Goal: Navigation & Orientation: Find specific page/section

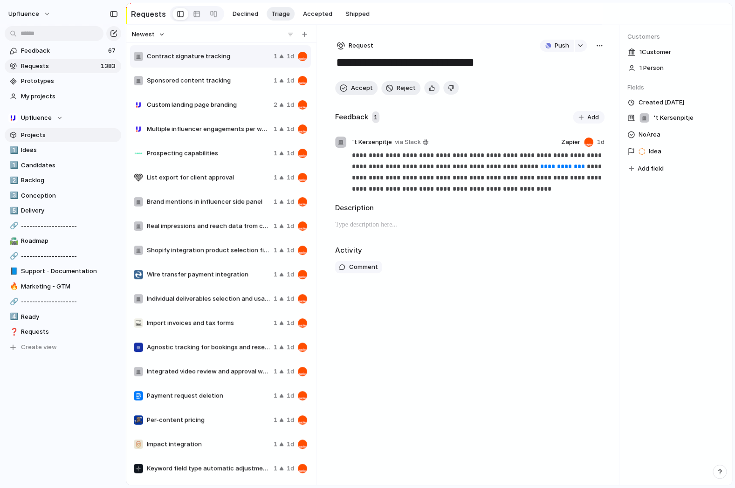
click at [41, 138] on span "Projects" at bounding box center [69, 135] width 97 height 9
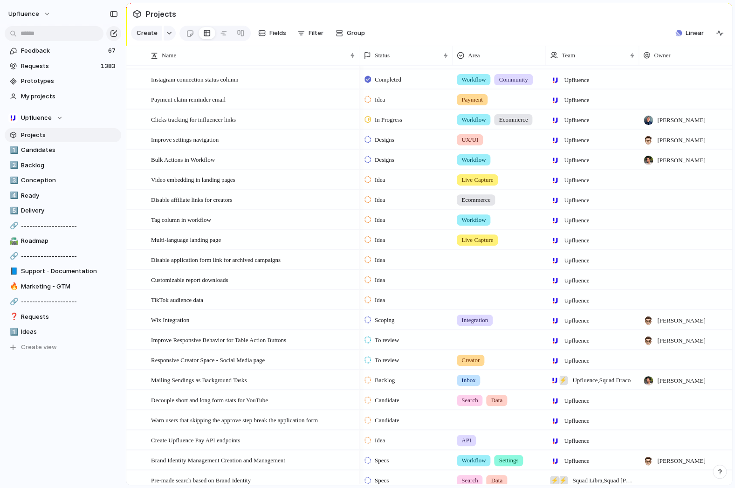
scroll to position [72, 0]
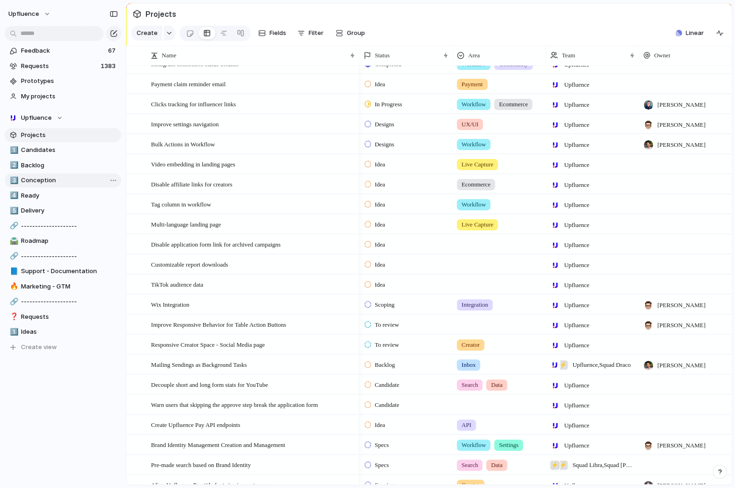
click at [45, 177] on span "Conception" at bounding box center [69, 180] width 97 height 9
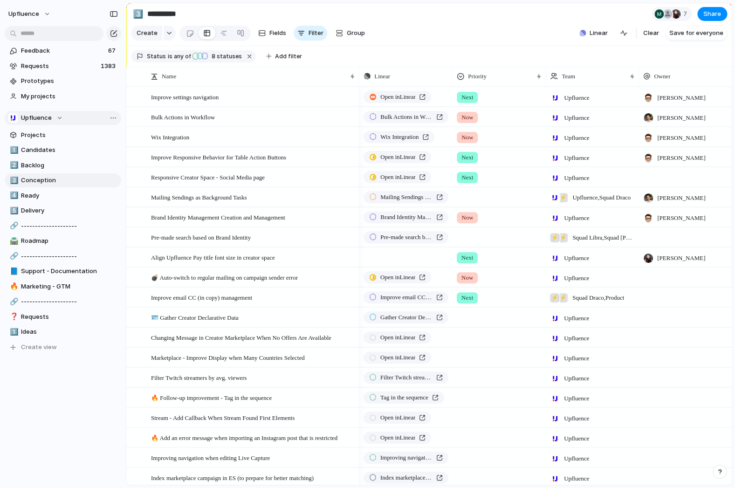
click at [36, 117] on span "Upfluence" at bounding box center [36, 117] width 31 height 9
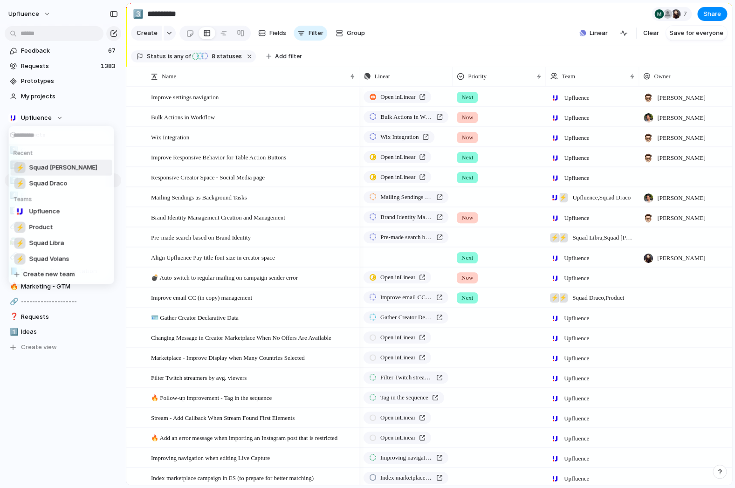
click at [58, 170] on span "Squad [PERSON_NAME]" at bounding box center [63, 167] width 68 height 9
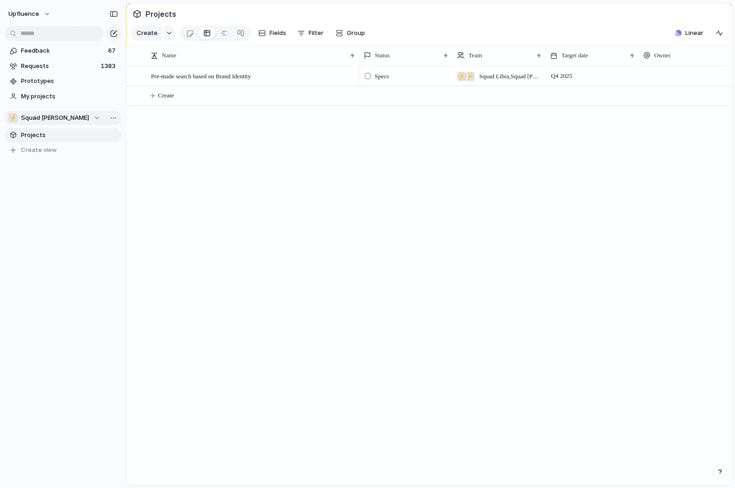
click at [28, 112] on button "⚡ Squad [PERSON_NAME]" at bounding box center [63, 118] width 117 height 14
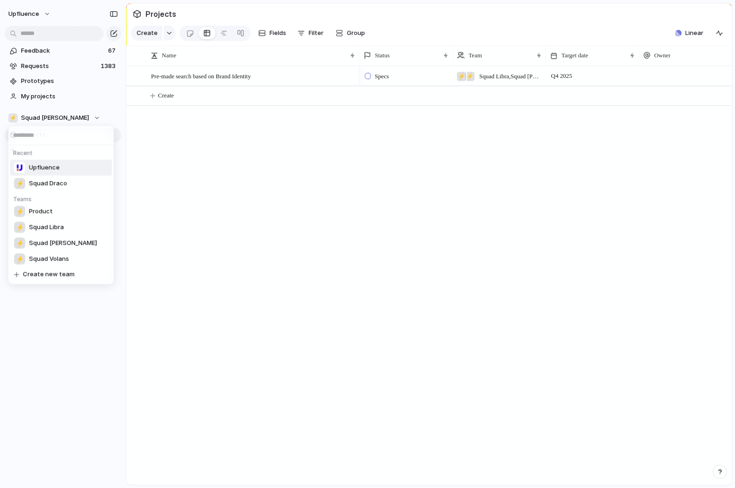
click at [56, 167] on span "Upfluence" at bounding box center [44, 167] width 31 height 9
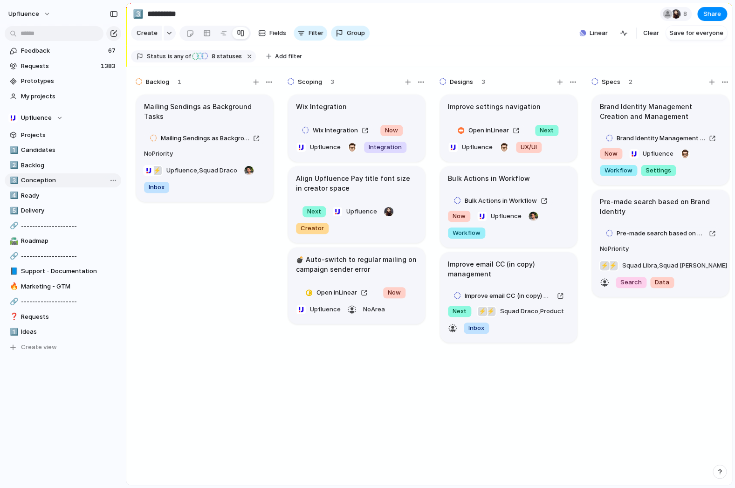
click at [64, 181] on span "Conception" at bounding box center [69, 180] width 97 height 9
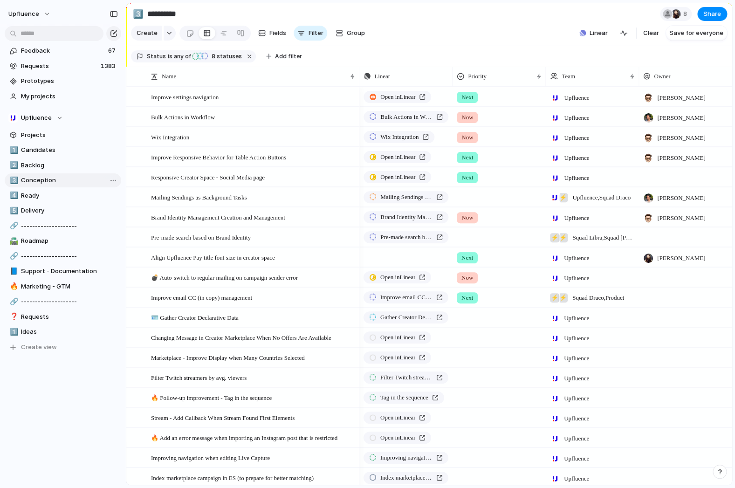
click at [90, 182] on span "Conception" at bounding box center [69, 180] width 97 height 9
click at [235, 34] on link at bounding box center [240, 33] width 17 height 15
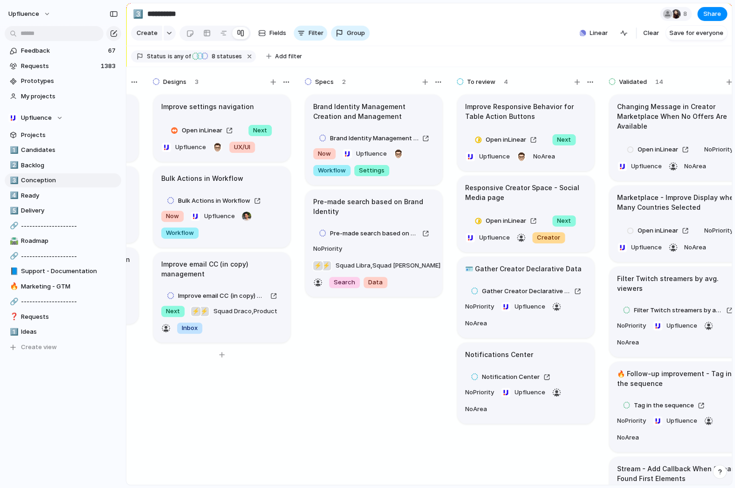
scroll to position [0, 340]
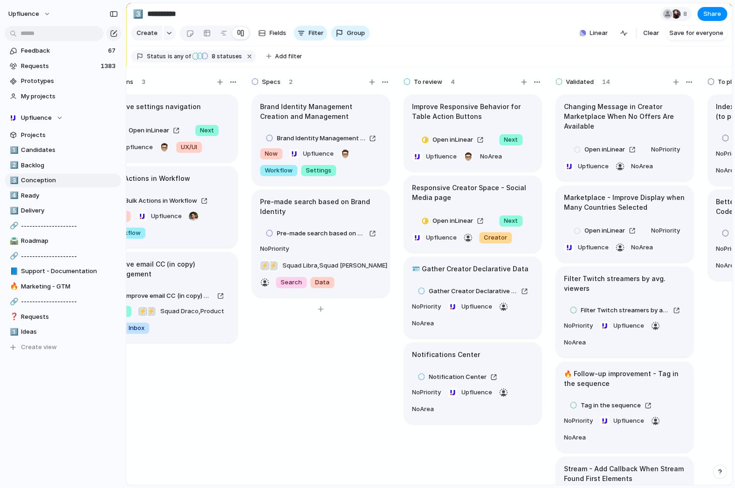
click at [324, 204] on h1 "Pre-made search based on Brand Identity" at bounding box center [320, 207] width 121 height 20
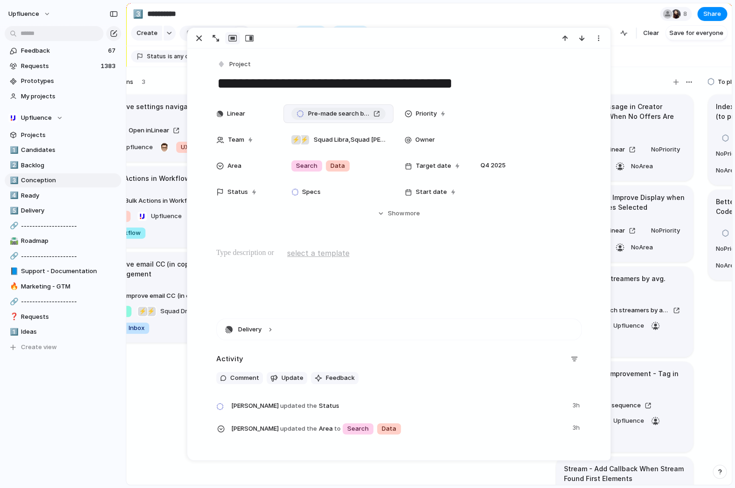
click at [375, 114] on div "Pre-made search based on Brand Identity" at bounding box center [338, 113] width 83 height 9
